Goal: Find specific page/section: Find specific page/section

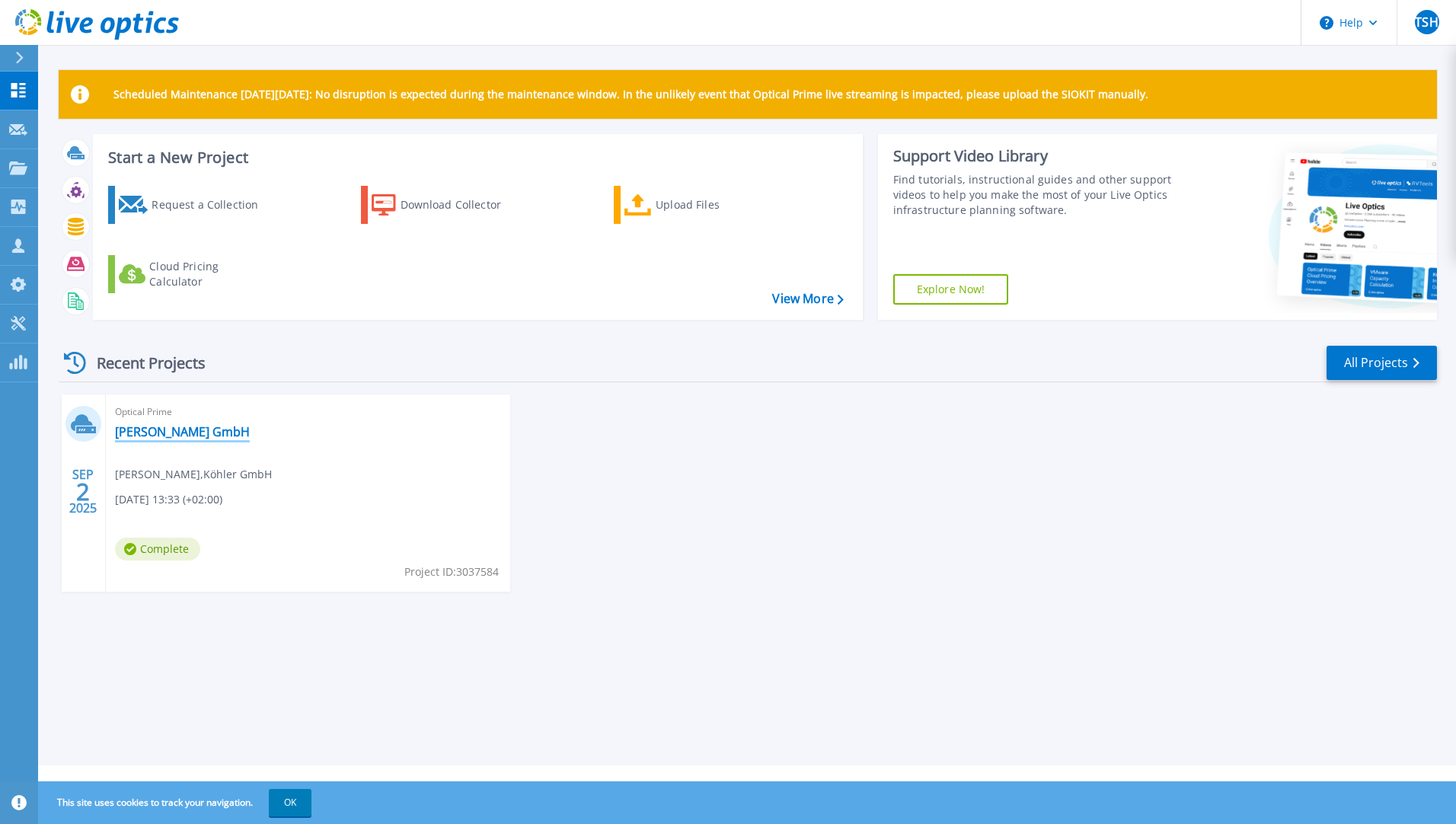
click at [160, 433] on link "[PERSON_NAME] GmbH" at bounding box center [183, 432] width 135 height 16
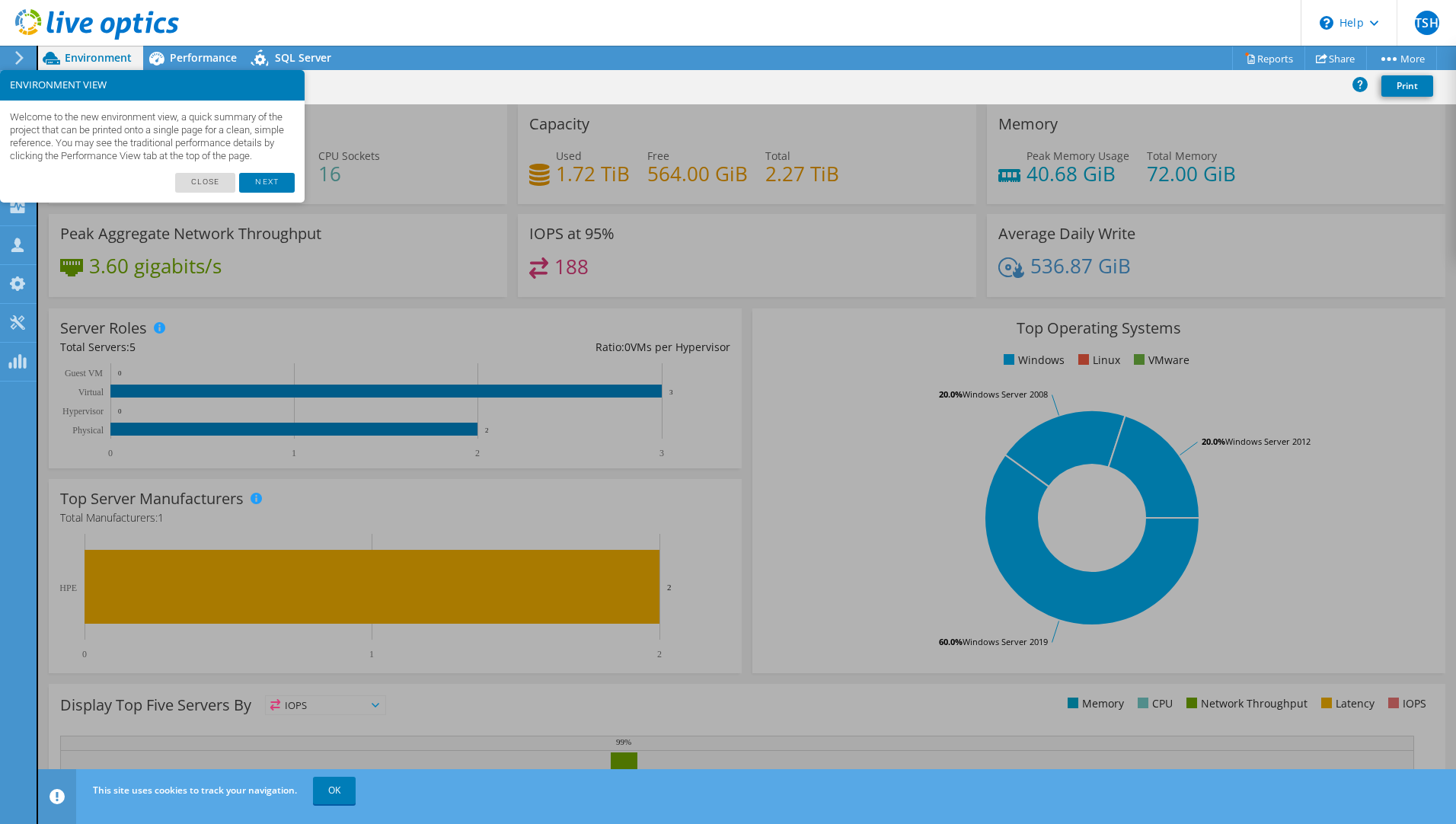
click at [266, 189] on link "Next" at bounding box center [266, 183] width 55 height 20
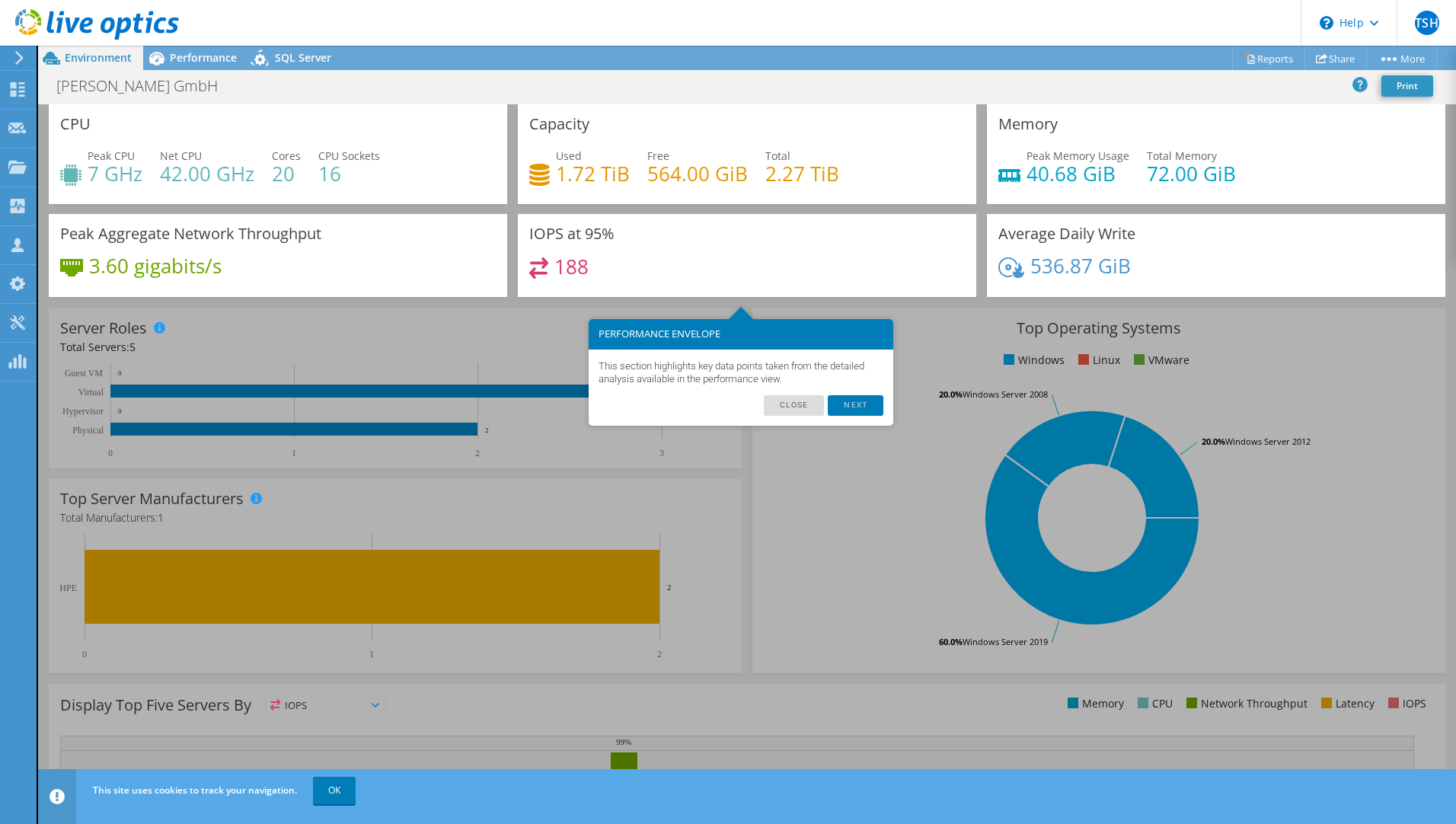
click at [870, 415] on link "Next" at bounding box center [855, 405] width 55 height 20
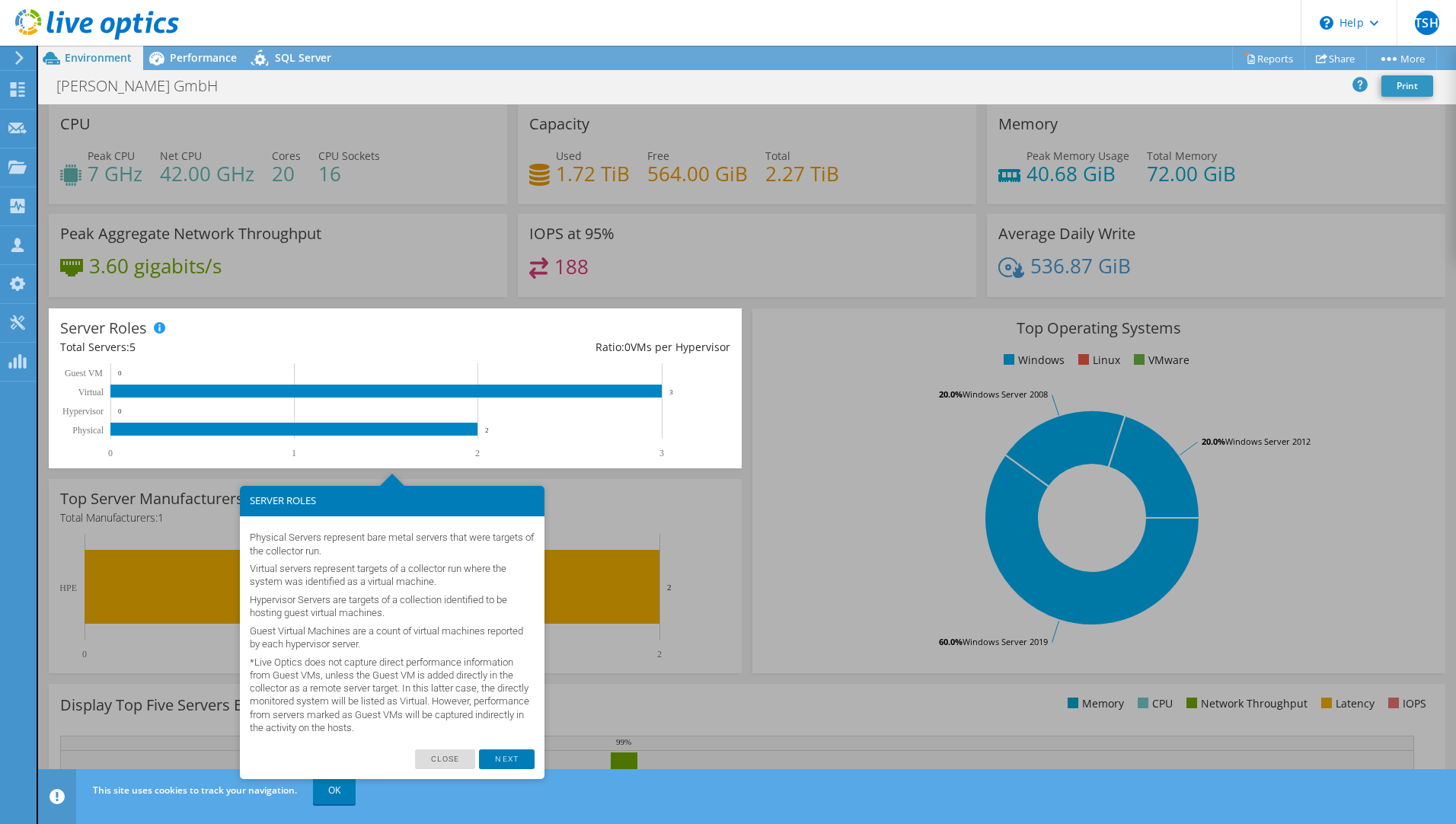
click at [517, 752] on link "Next" at bounding box center [506, 759] width 55 height 20
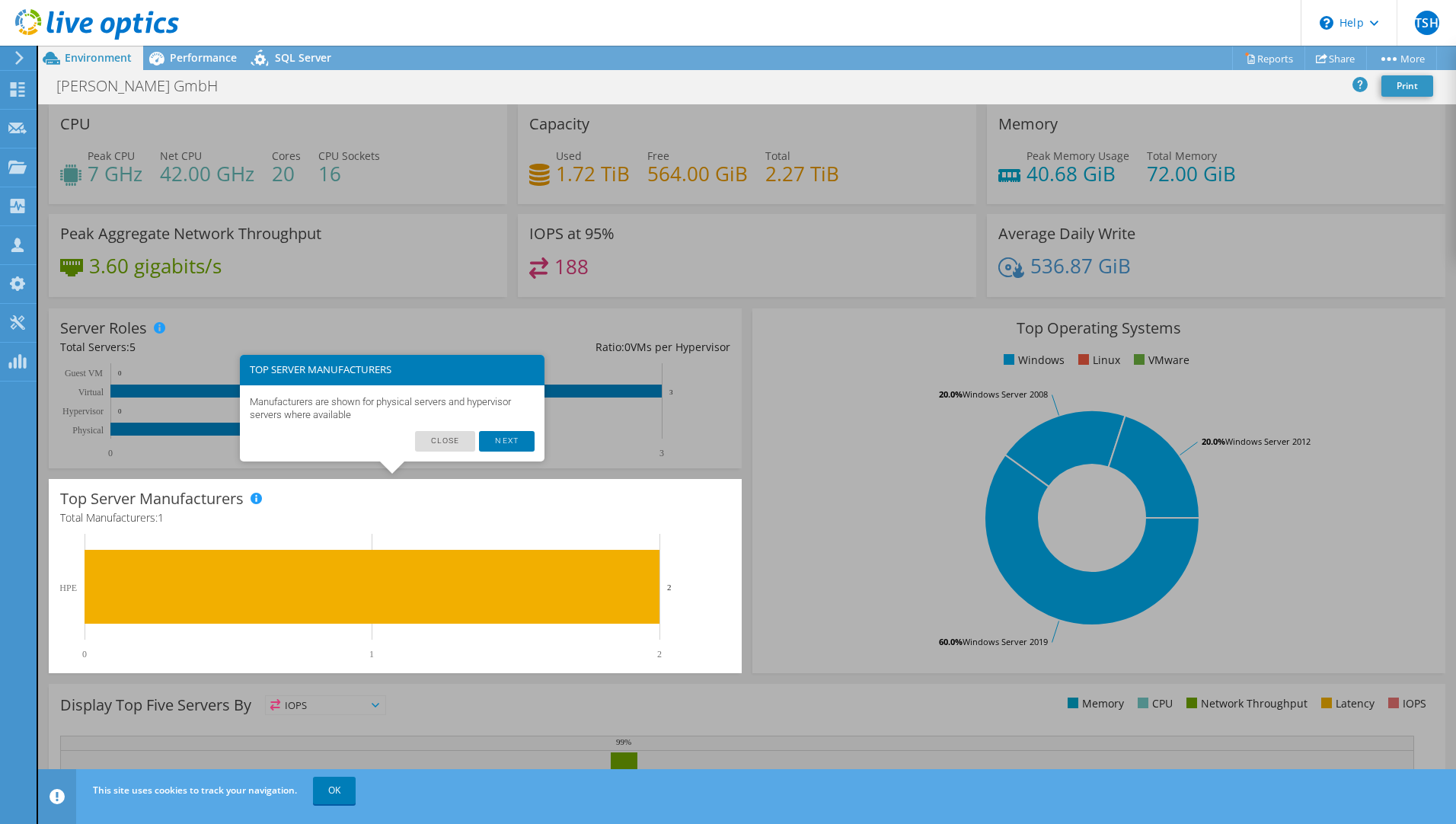
click at [505, 436] on link "Next" at bounding box center [506, 441] width 55 height 20
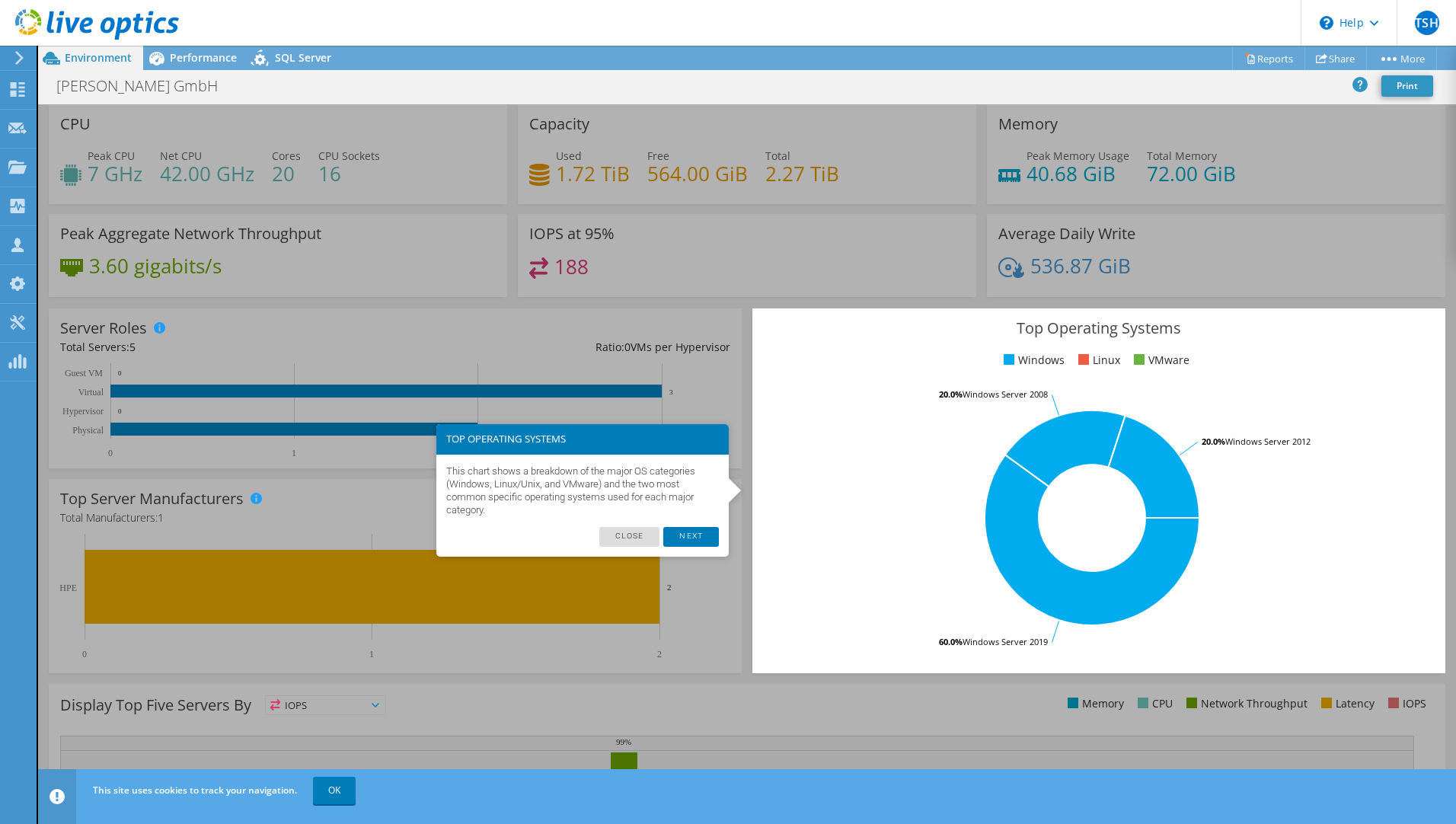
click at [690, 540] on link "Next" at bounding box center [690, 537] width 55 height 20
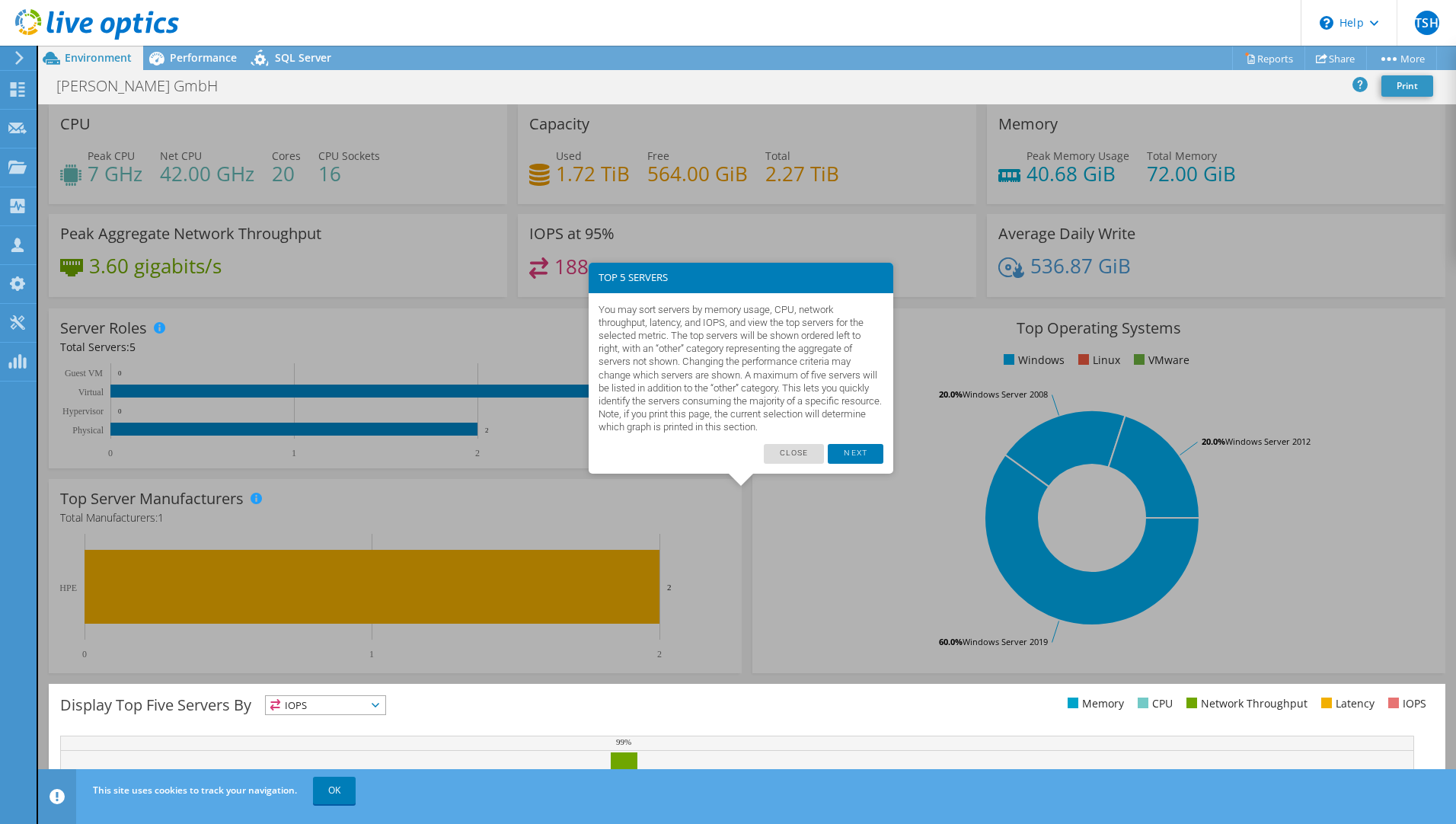
scroll to position [193, 0]
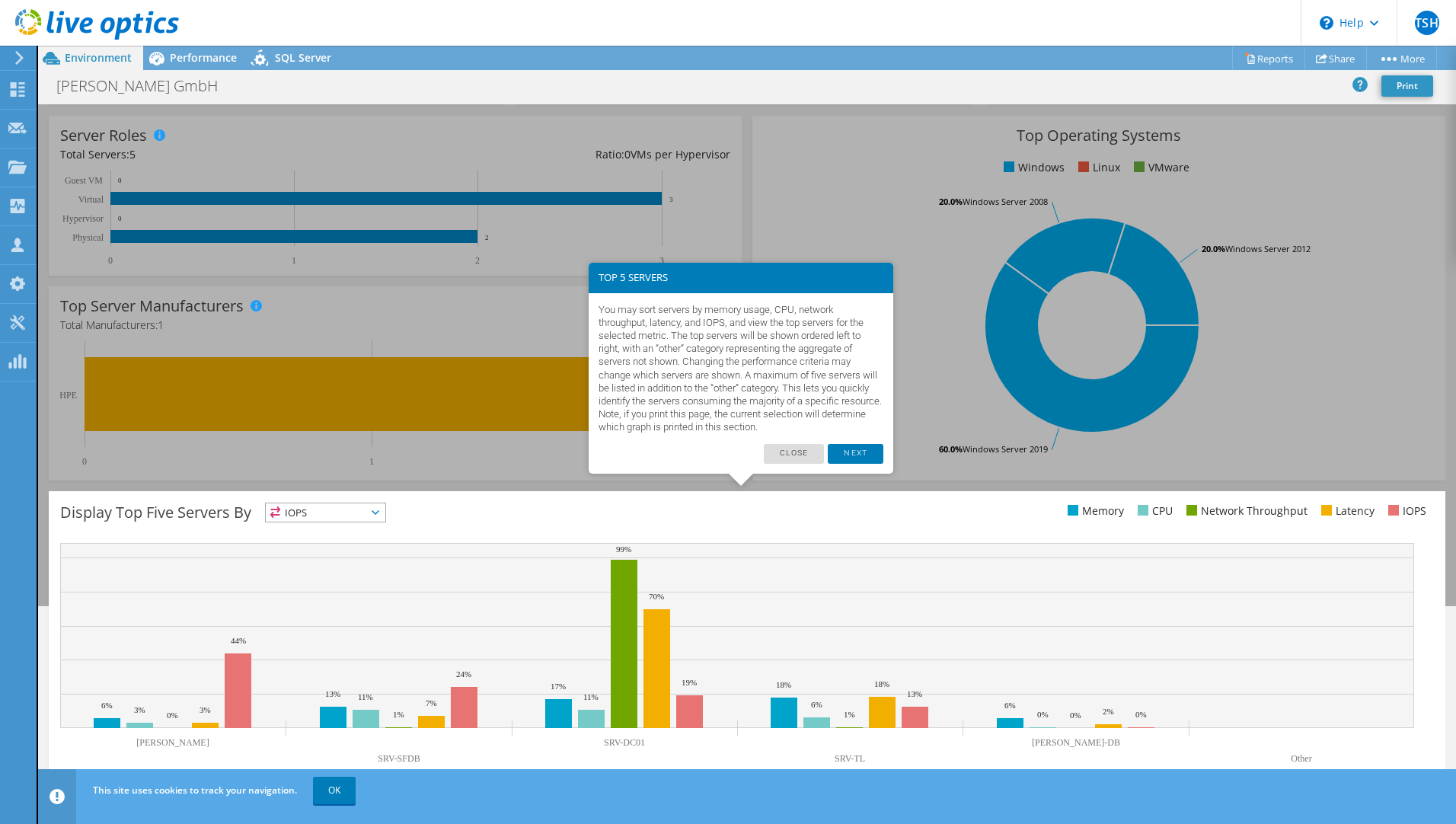
click at [865, 447] on link "Next" at bounding box center [855, 454] width 55 height 20
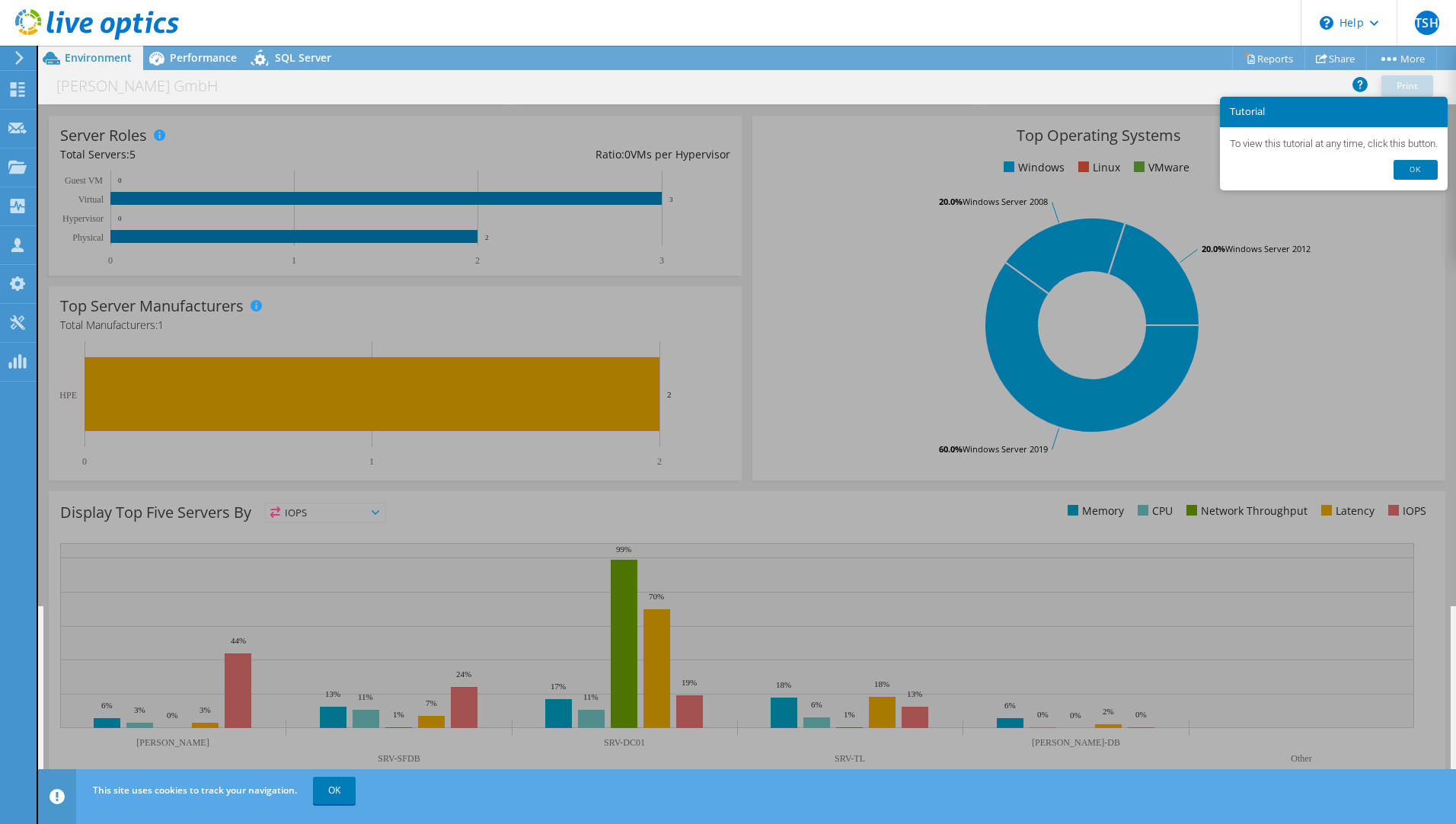
click at [1416, 166] on link "Ok" at bounding box center [1414, 170] width 44 height 20
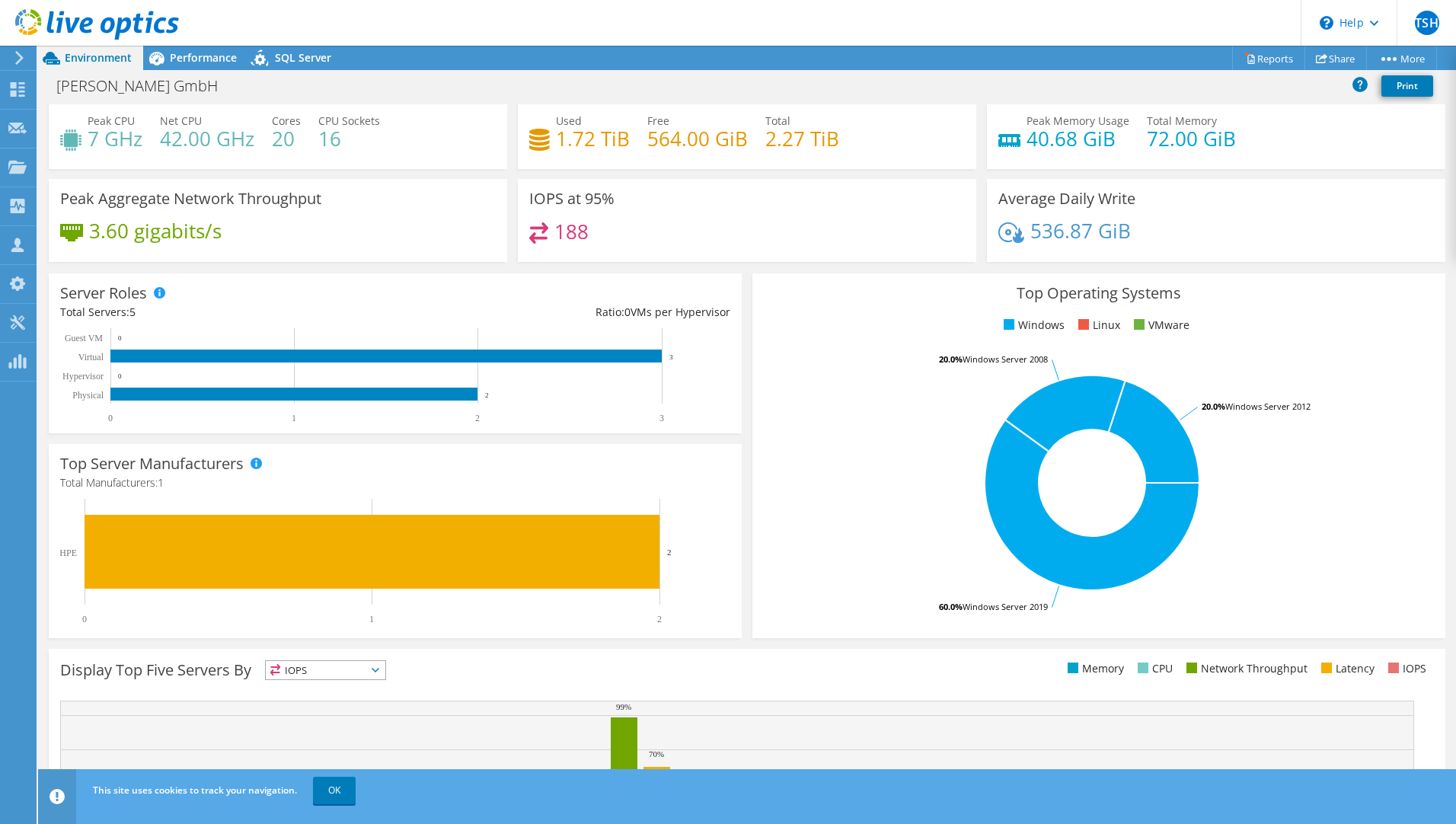
scroll to position [0, 0]
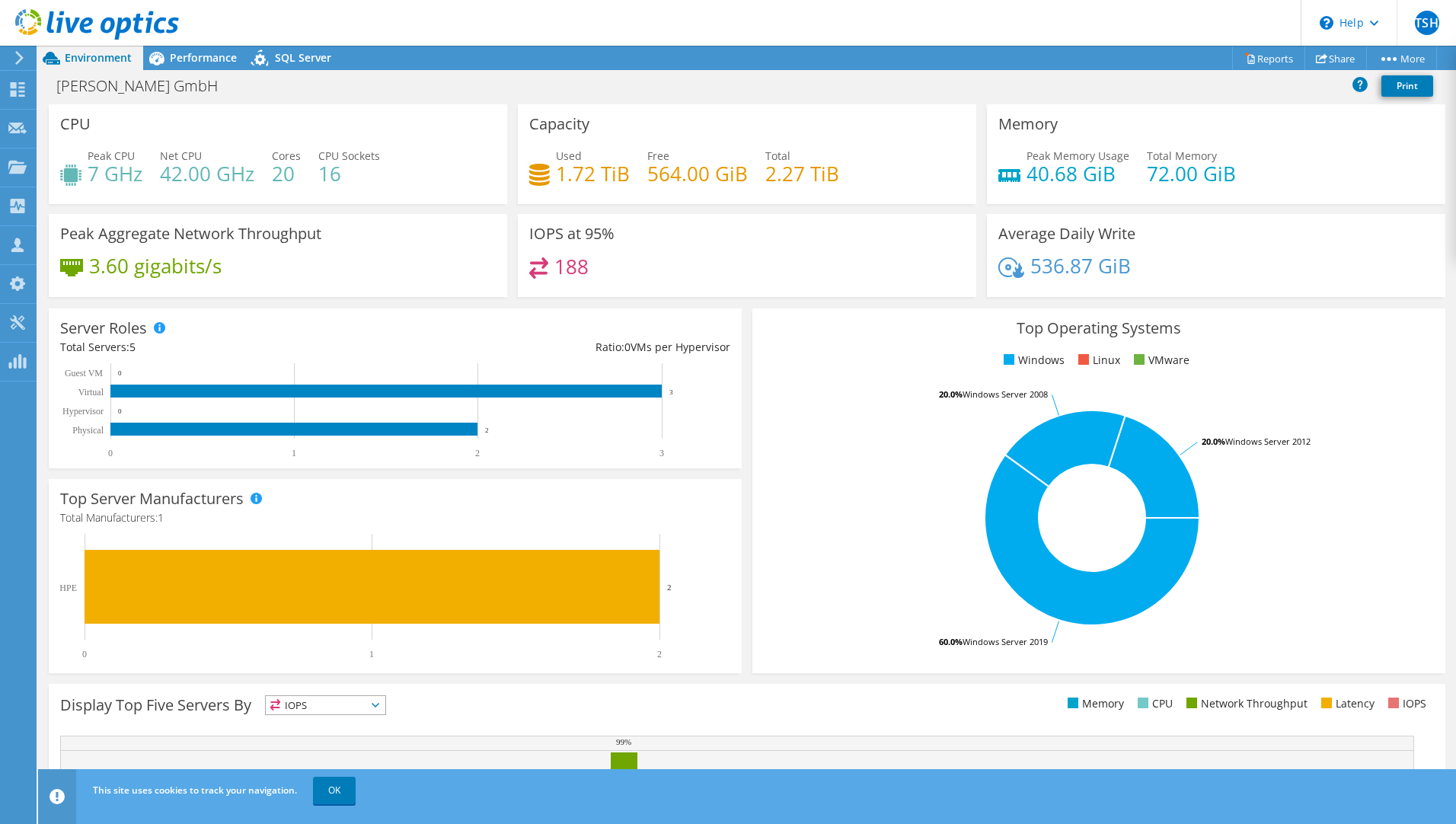
click at [203, 61] on span "Performance" at bounding box center [202, 57] width 67 height 15
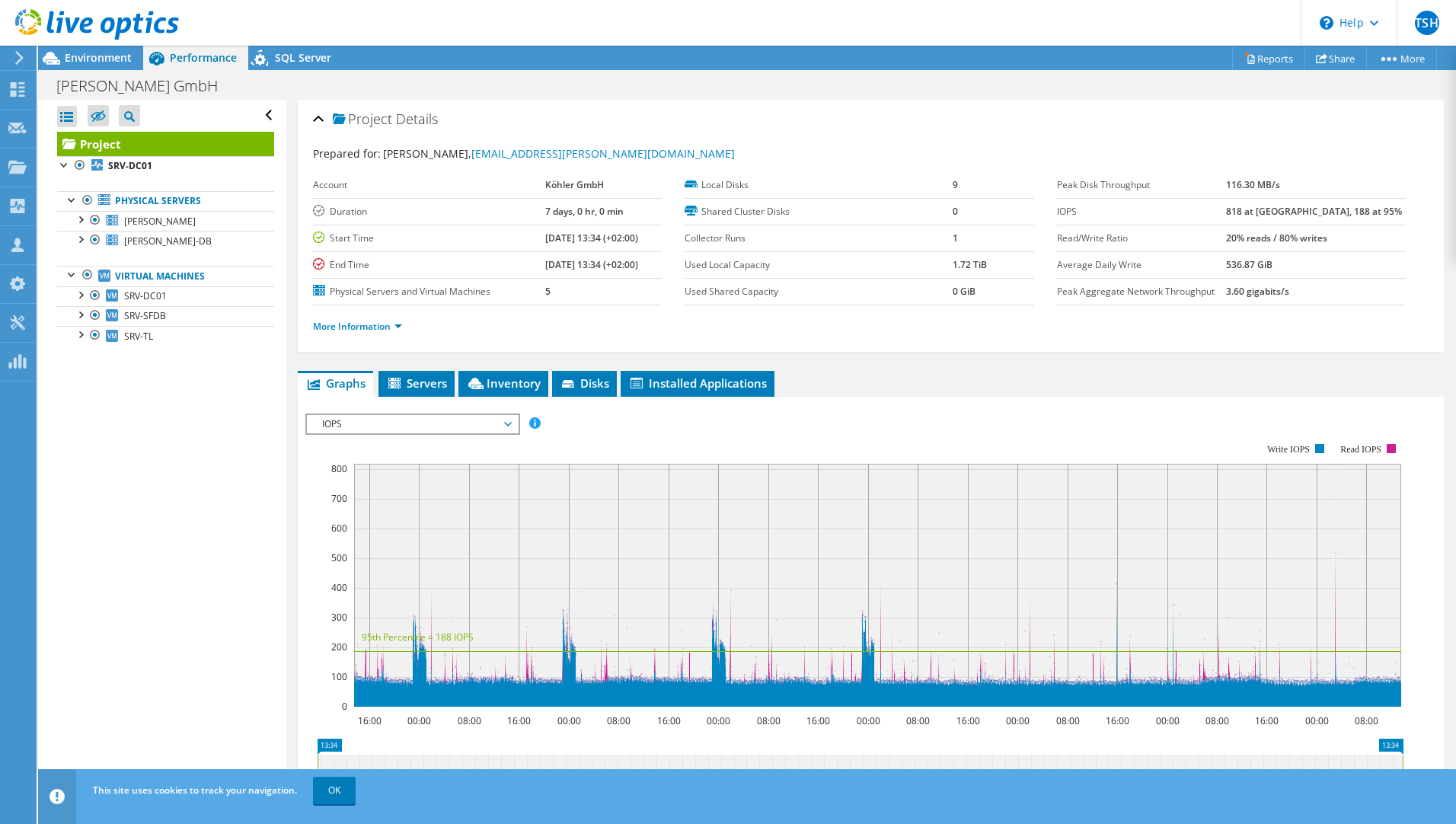
click at [314, 56] on span "SQL Server" at bounding box center [303, 57] width 56 height 15
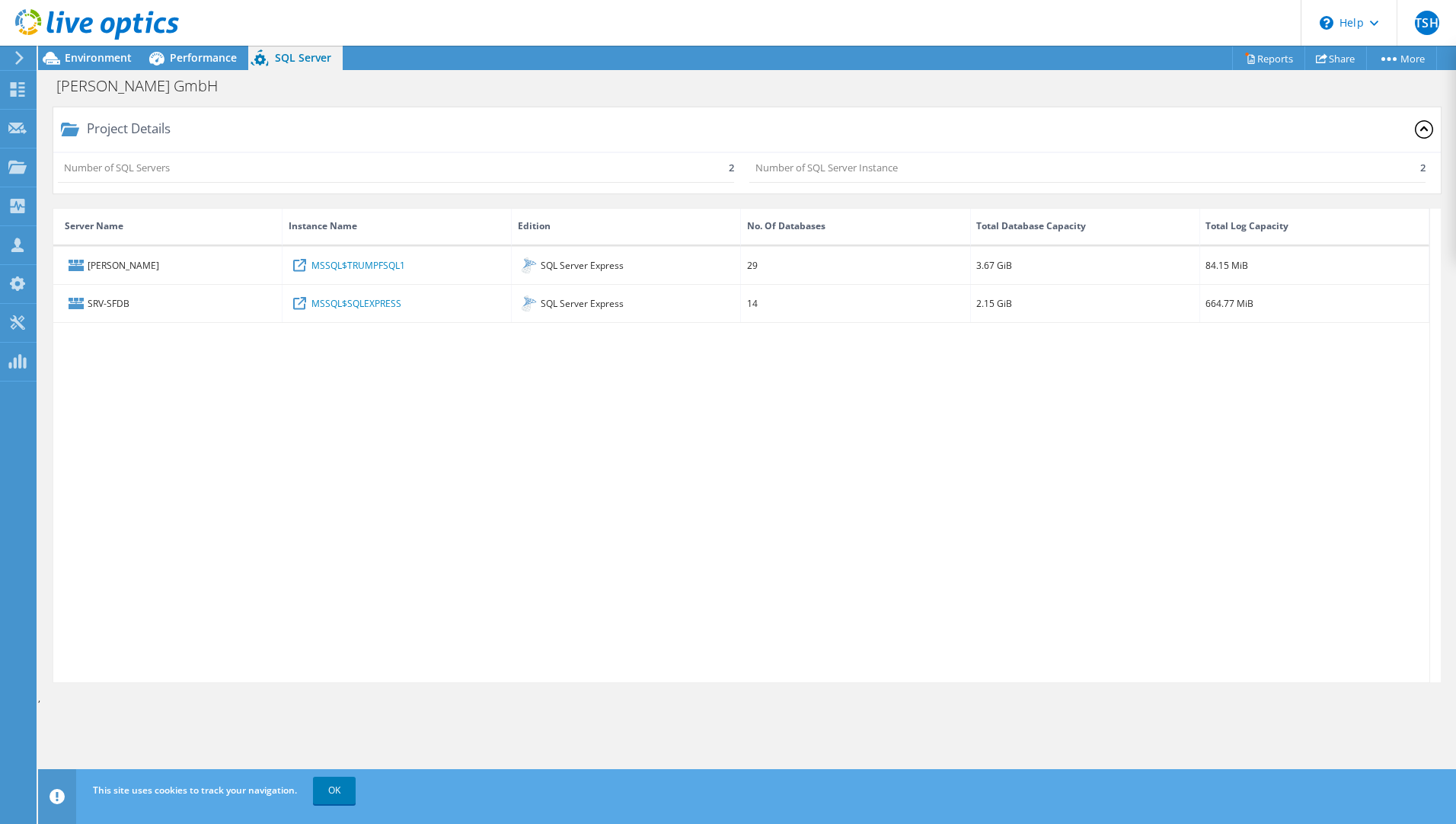
click at [118, 61] on span "Environment" at bounding box center [98, 57] width 67 height 15
